Goal: Task Accomplishment & Management: Manage account settings

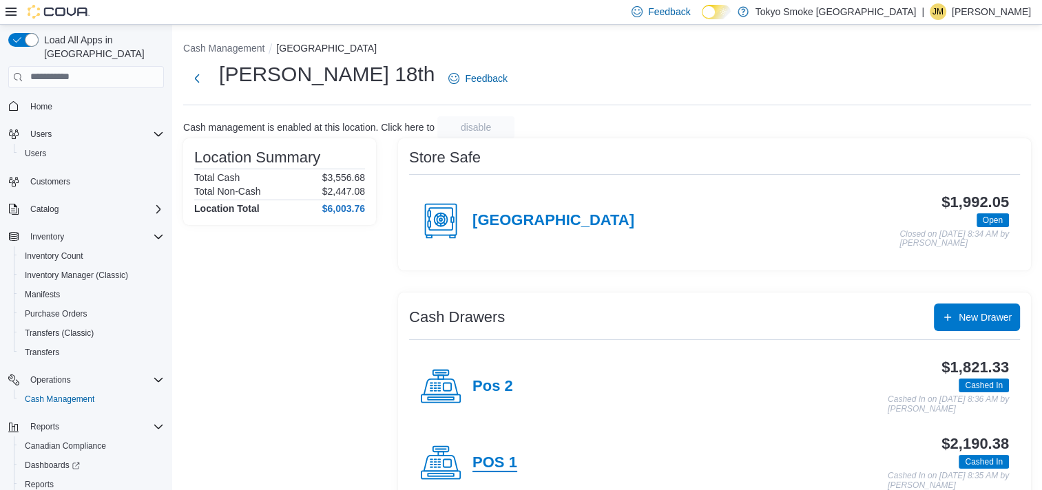
click at [506, 463] on h4 "POS 1" at bounding box center [494, 463] width 45 height 18
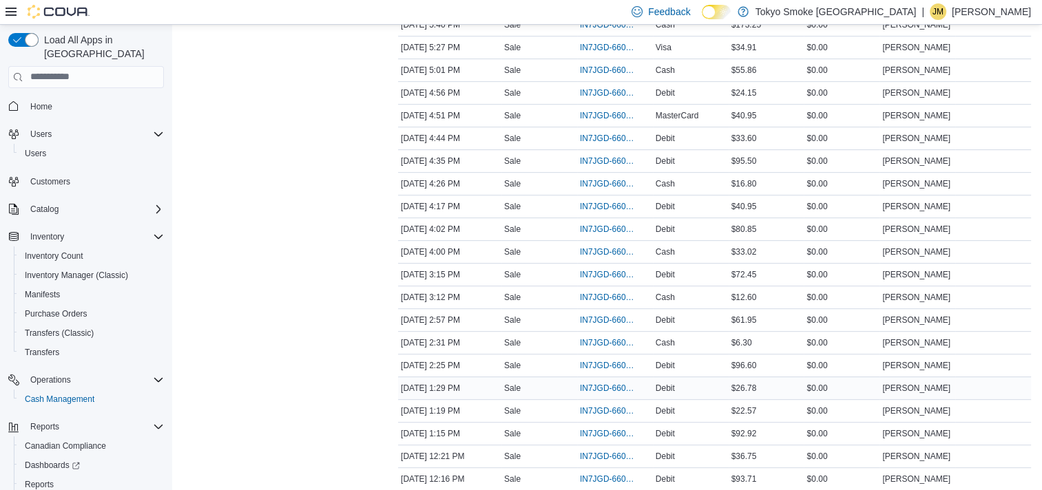
scroll to position [539, 0]
click at [617, 362] on span "IN7JGD-6602565" at bounding box center [608, 366] width 56 height 11
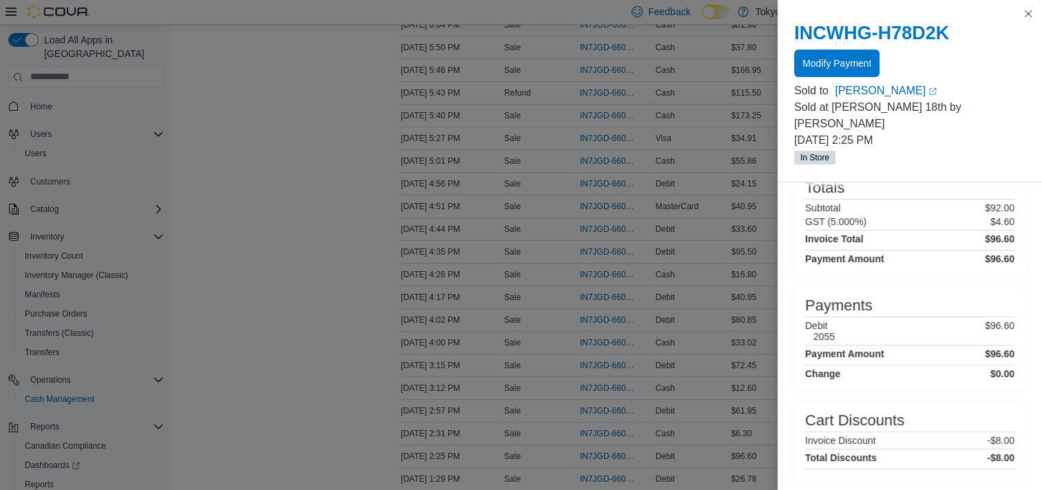
scroll to position [247, 0]
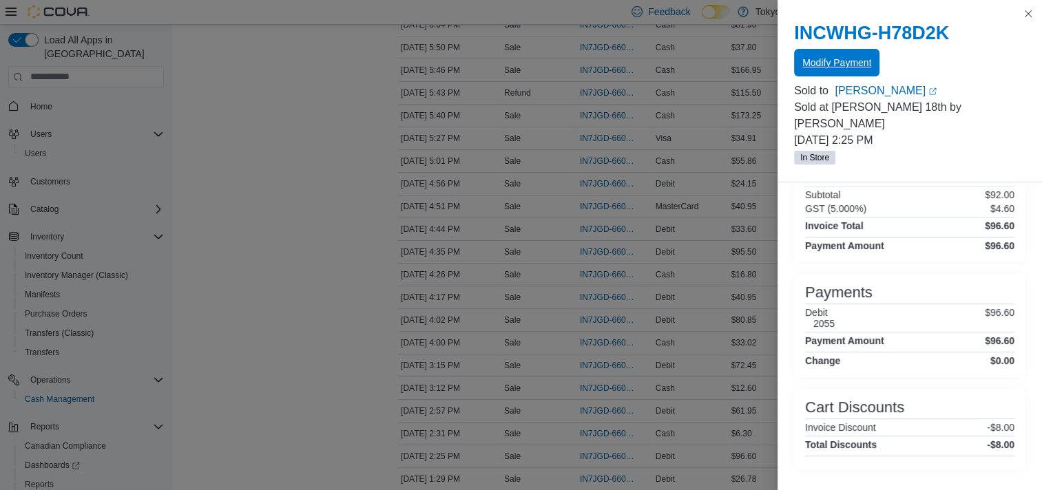
click at [848, 55] on span "Modify Payment" at bounding box center [836, 63] width 69 height 28
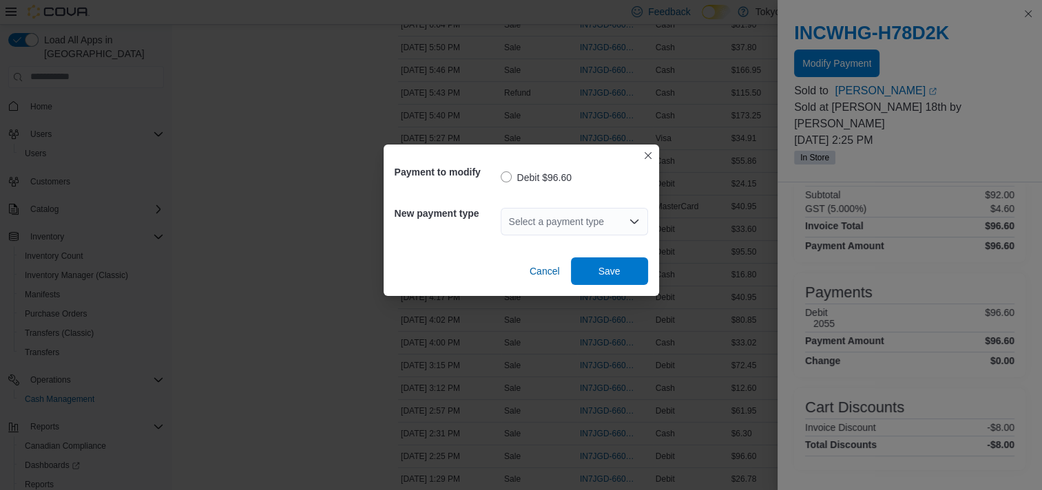
click at [618, 223] on div "Select a payment type" at bounding box center [573, 222] width 147 height 28
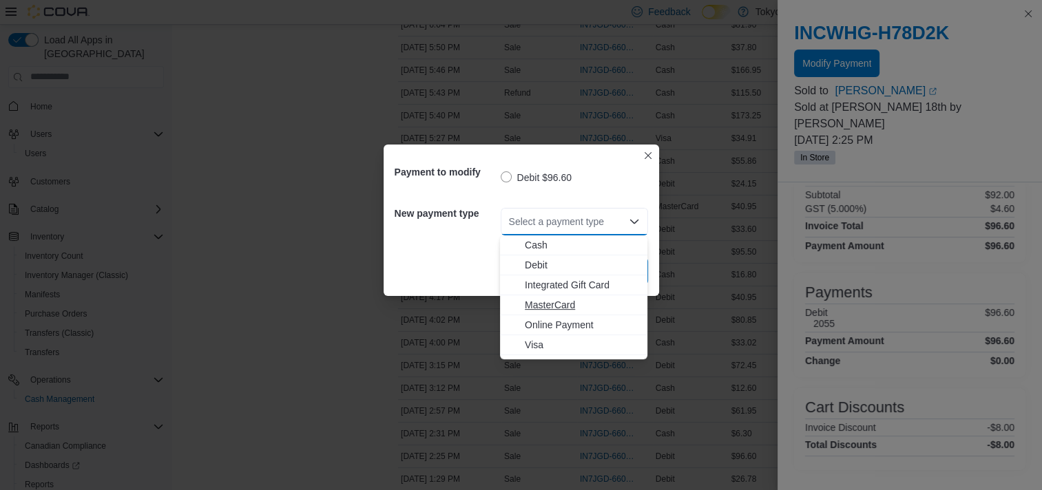
click at [558, 304] on span "MasterCard" at bounding box center [582, 305] width 114 height 14
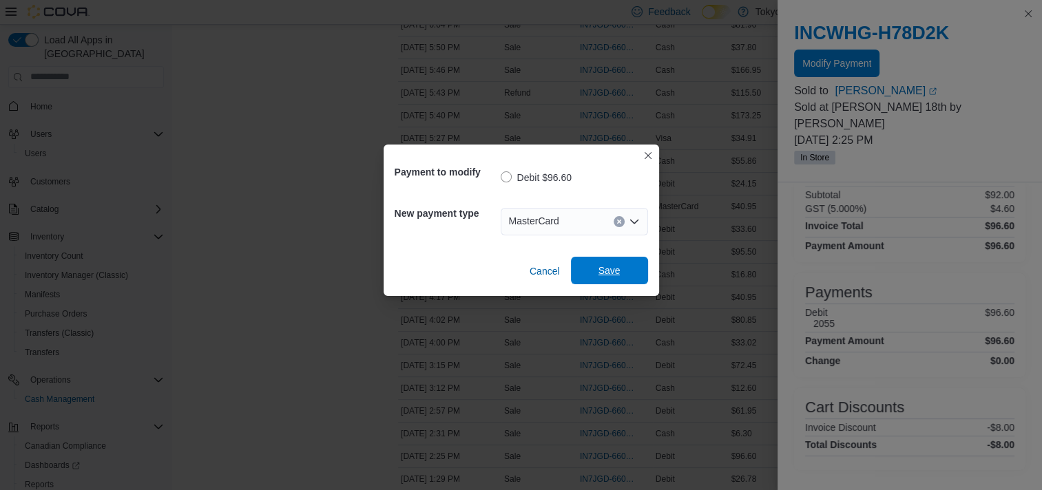
click at [620, 273] on span "Save" at bounding box center [609, 271] width 61 height 28
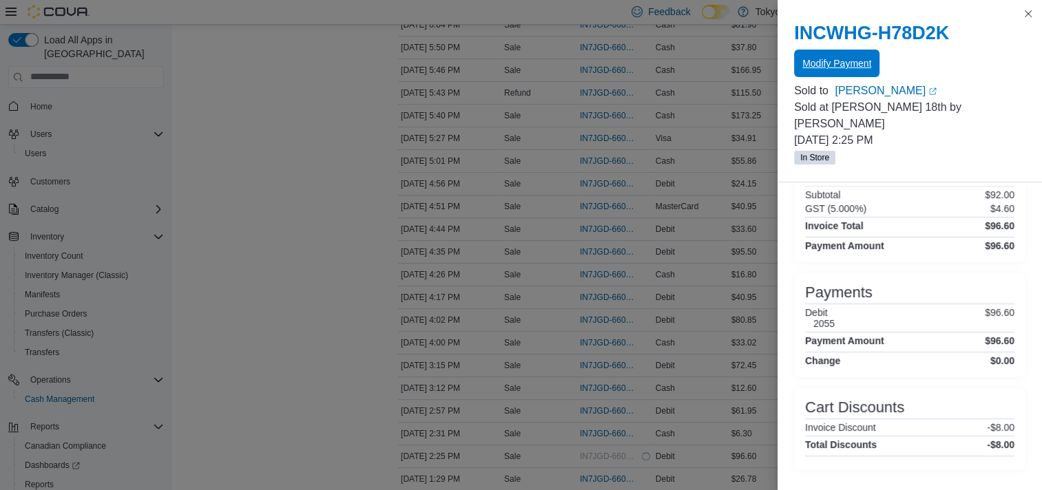
scroll to position [0, 0]
click at [1029, 17] on button "Close this dialog" at bounding box center [1028, 13] width 17 height 17
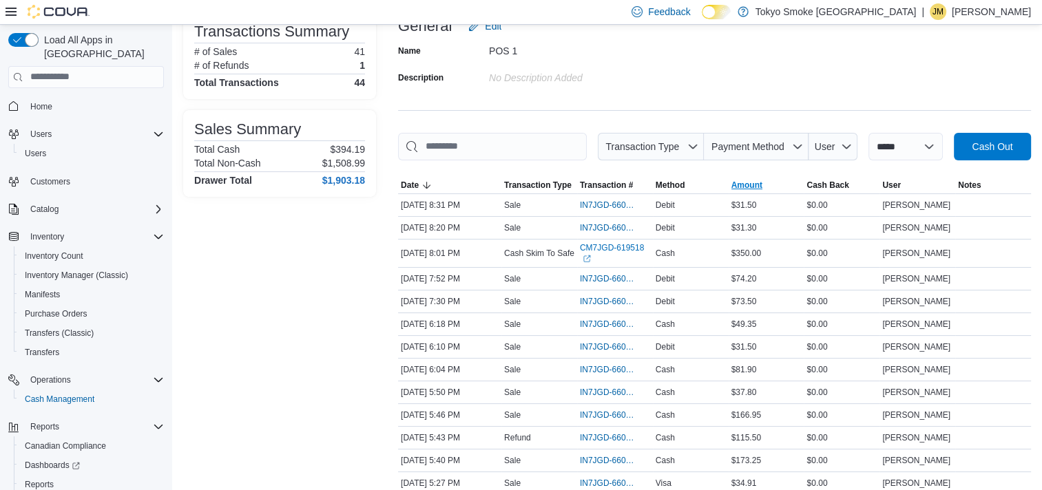
scroll to position [34, 0]
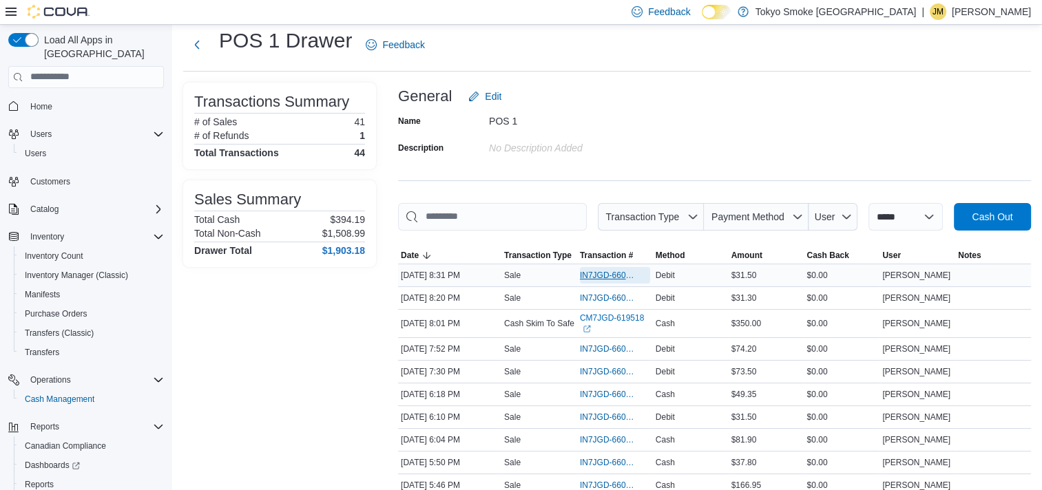
click at [596, 270] on span "IN7JGD-6604922" at bounding box center [608, 275] width 56 height 11
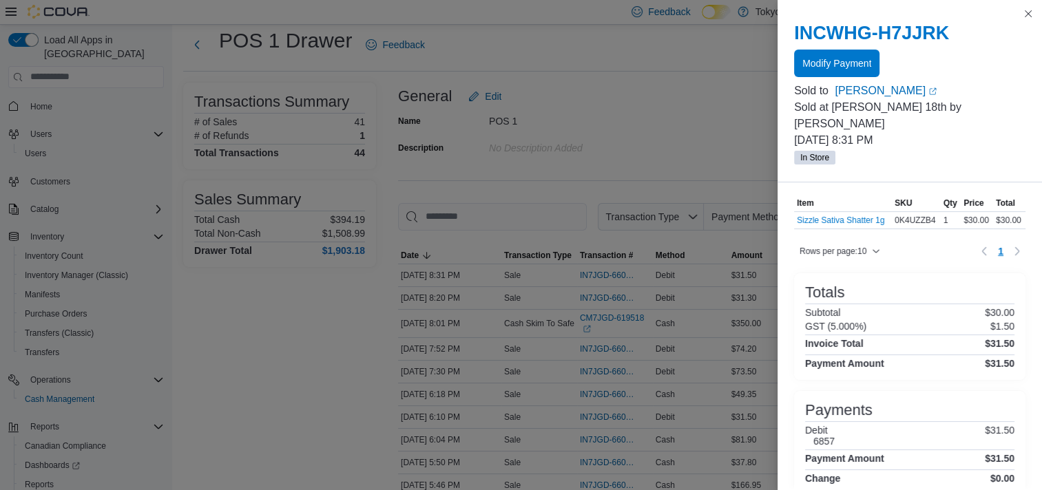
scroll to position [74, 0]
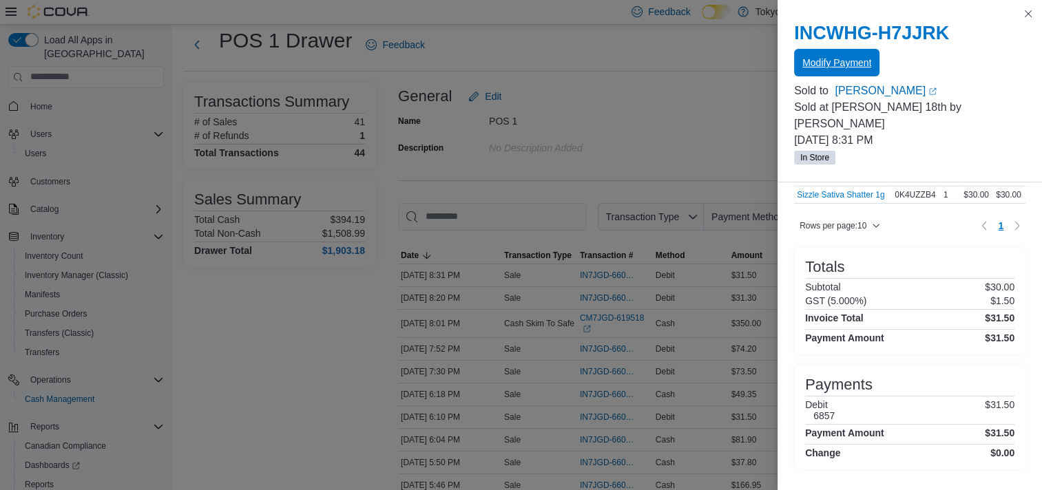
click at [852, 69] on span "Modify Payment" at bounding box center [836, 63] width 69 height 14
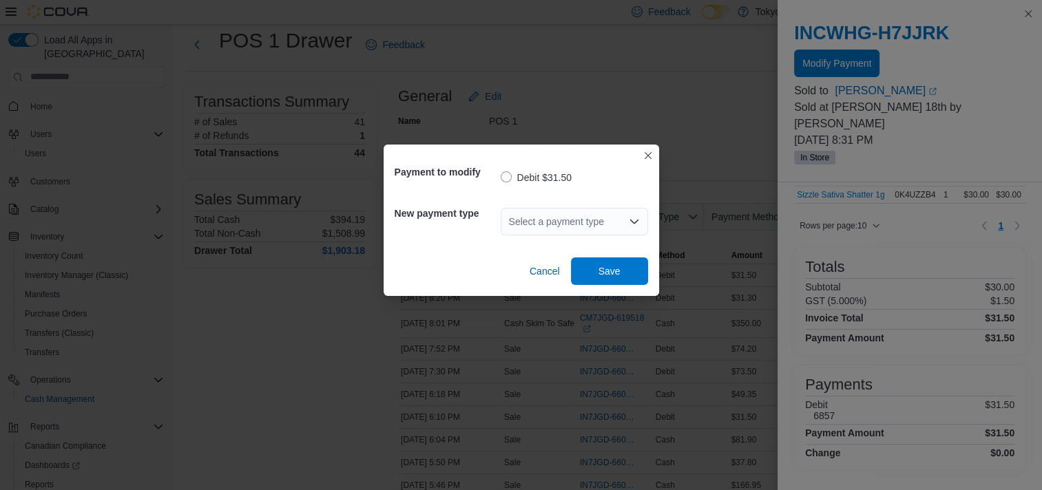
click at [593, 219] on div "Select a payment type" at bounding box center [573, 222] width 147 height 28
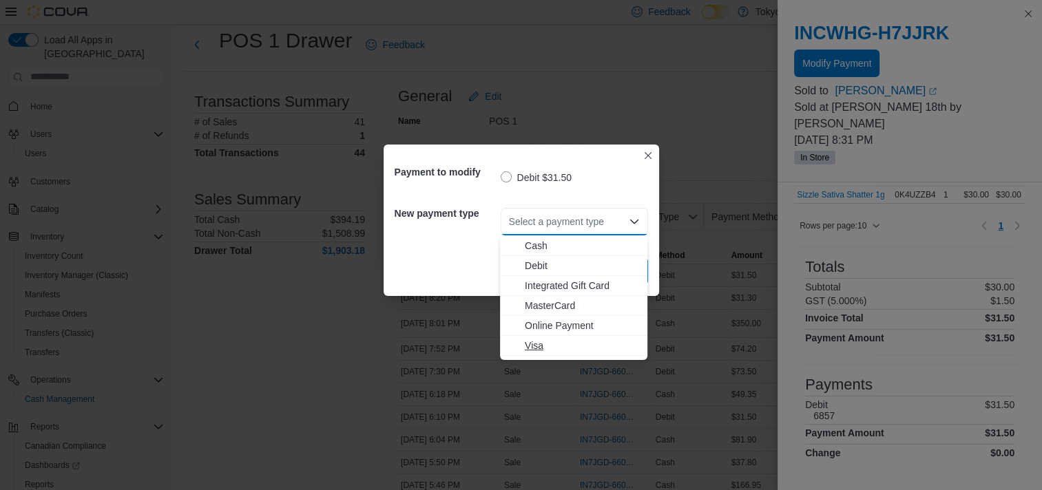
click at [549, 346] on span "Visa" at bounding box center [582, 346] width 114 height 14
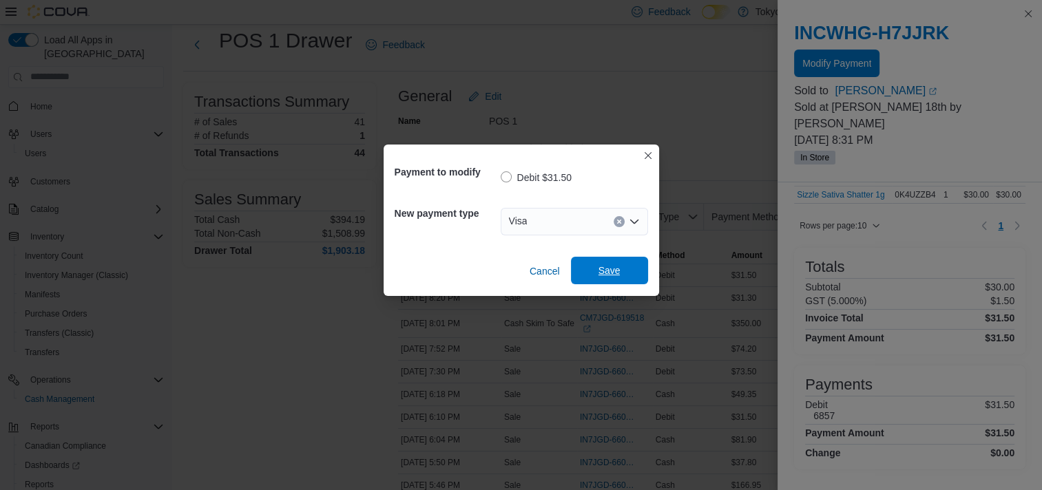
click at [607, 271] on span "Save" at bounding box center [609, 271] width 22 height 14
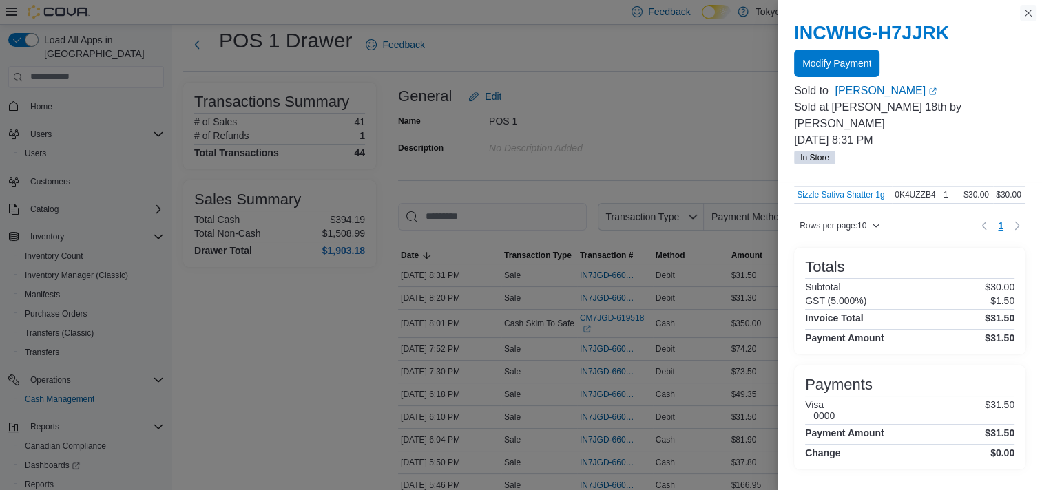
click at [1024, 16] on button "Close this dialog" at bounding box center [1028, 13] width 17 height 17
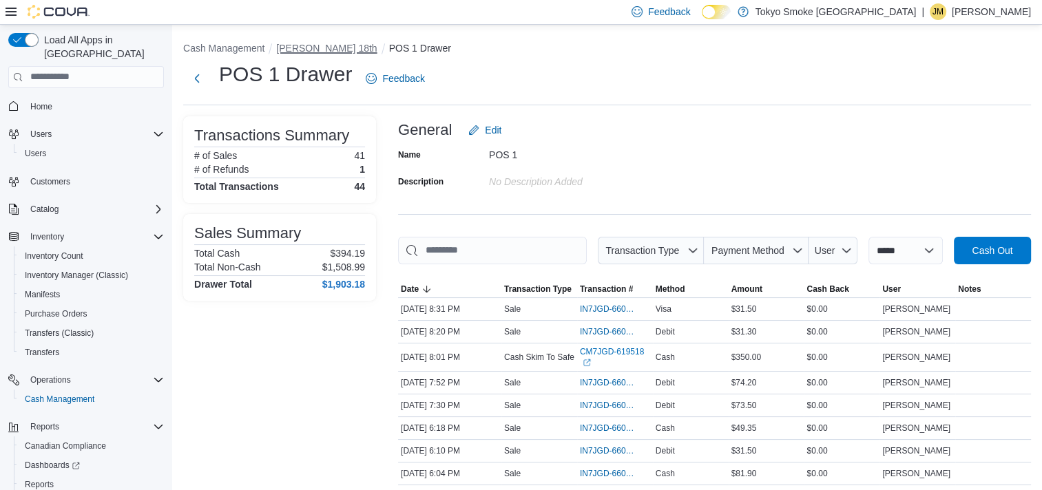
click at [300, 44] on button "[PERSON_NAME] 18th" at bounding box center [326, 48] width 101 height 11
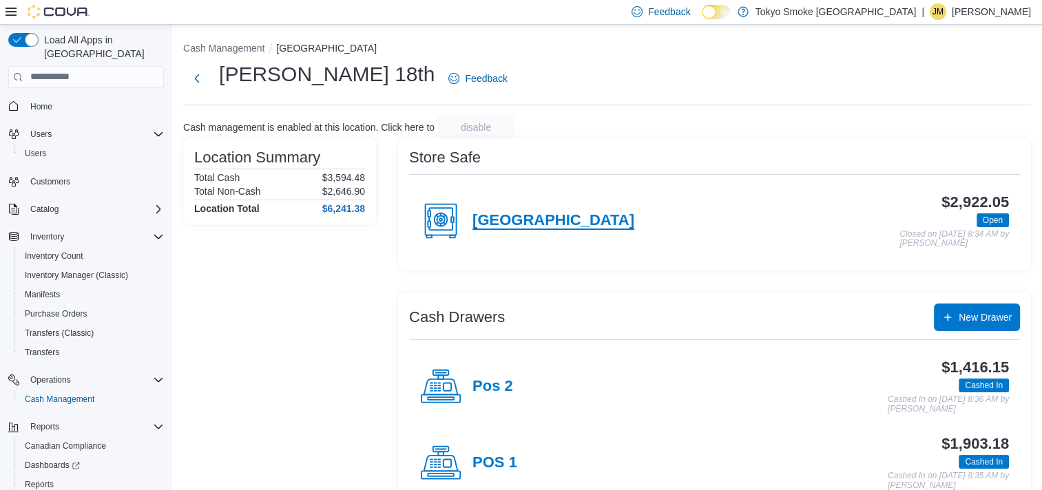
click at [531, 212] on h4 "TS 18th Street" at bounding box center [553, 221] width 162 height 18
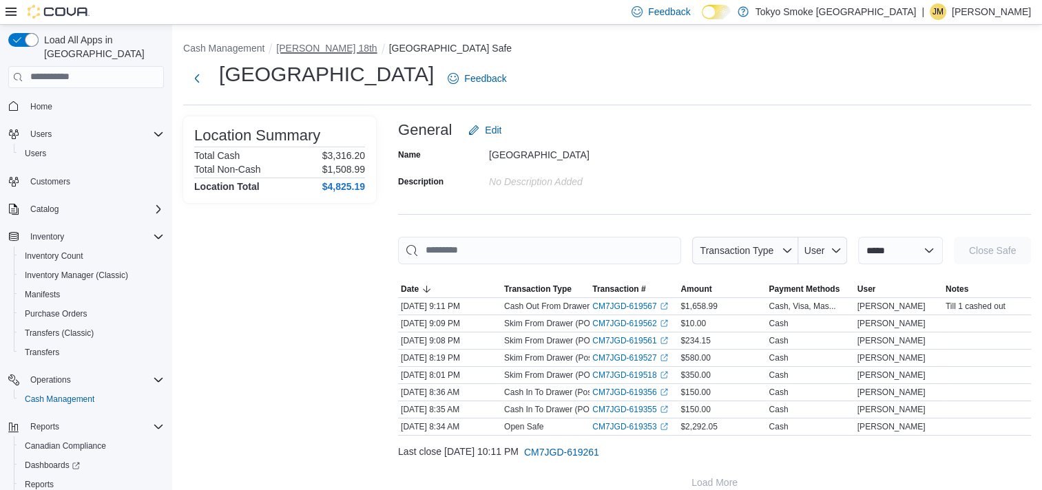
click at [295, 48] on button "[PERSON_NAME] 18th" at bounding box center [326, 48] width 101 height 11
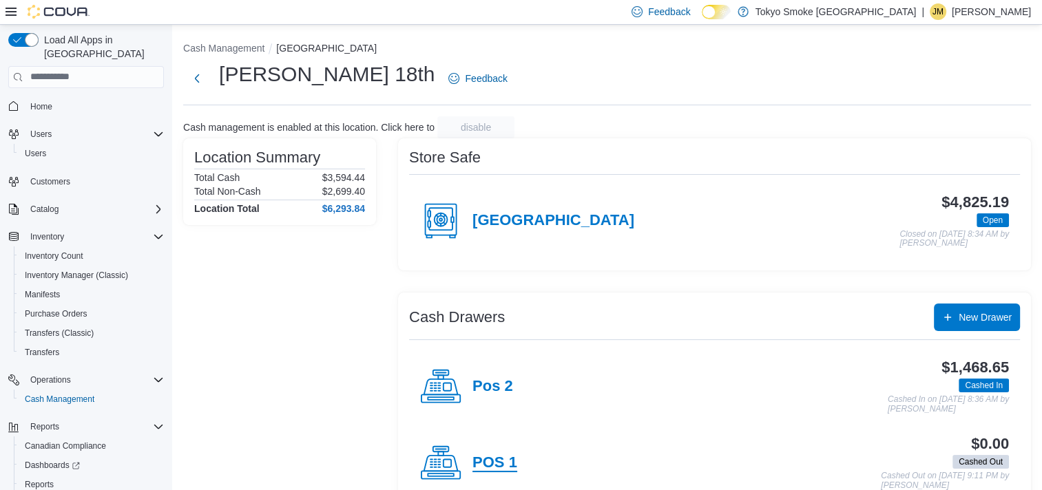
click at [502, 457] on h4 "POS 1" at bounding box center [494, 463] width 45 height 18
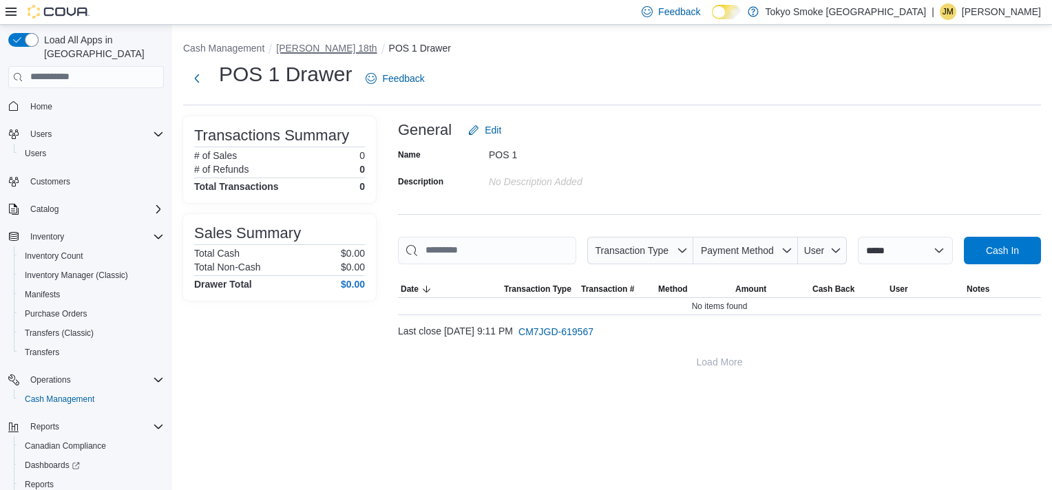
click at [323, 48] on button "[PERSON_NAME] 18th" at bounding box center [326, 48] width 101 height 11
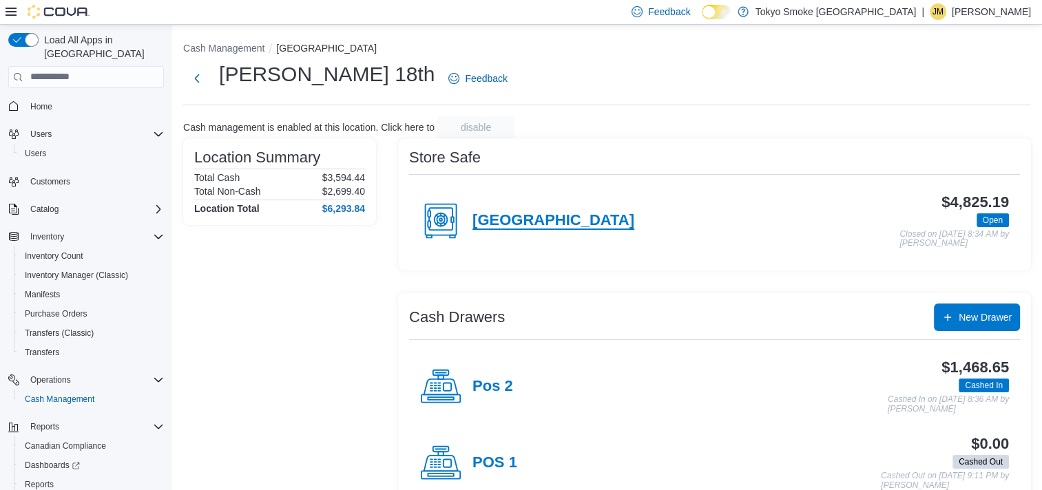
click at [520, 224] on h4 "TS 18th Street" at bounding box center [553, 221] width 162 height 18
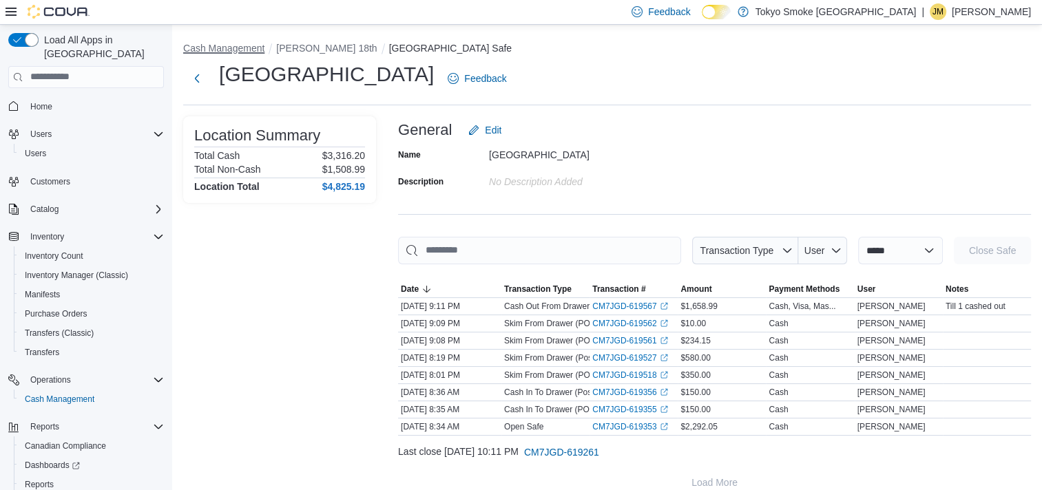
click at [218, 48] on button "Cash Management" at bounding box center [223, 48] width 81 height 11
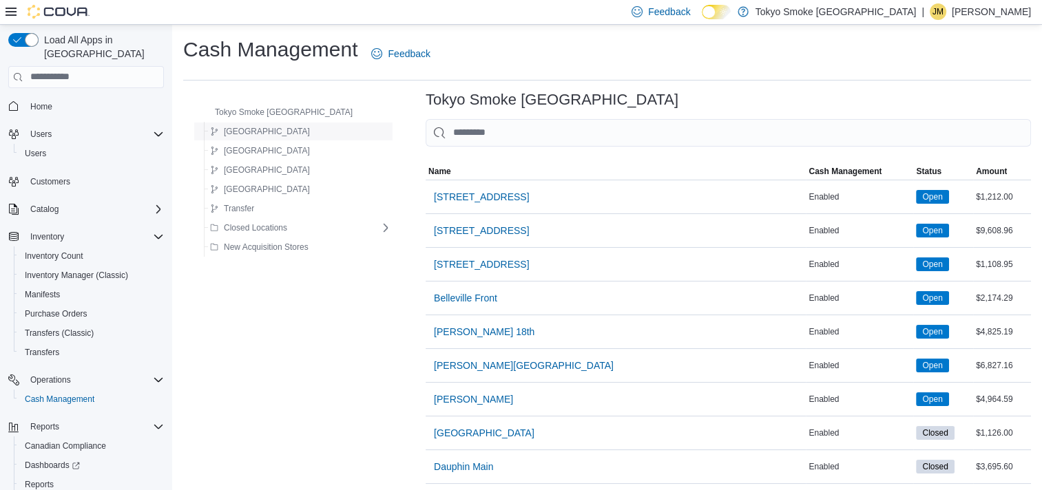
click at [240, 129] on span "Manitoba" at bounding box center [267, 131] width 86 height 11
